Goal: Find specific page/section: Find specific page/section

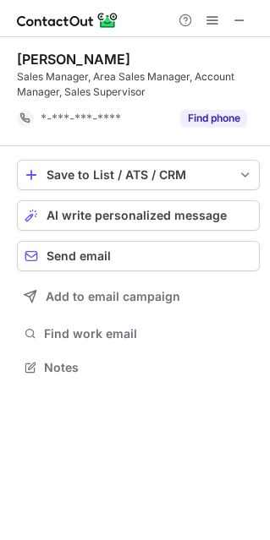
scroll to position [355, 270]
